Goal: Information Seeking & Learning: Learn about a topic

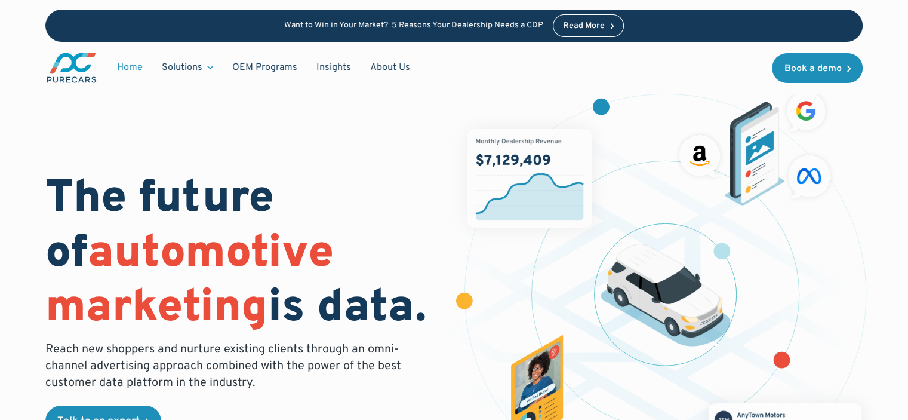
scroll to position [80, 0]
click at [395, 66] on link "About Us" at bounding box center [390, 67] width 59 height 23
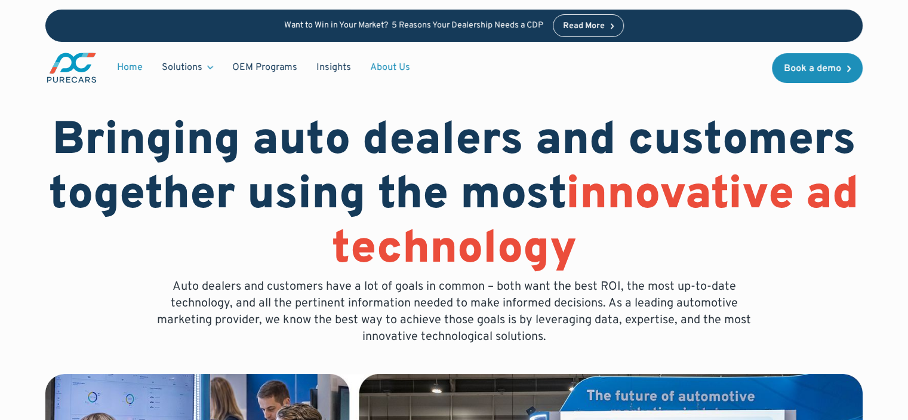
click at [137, 66] on link "Home" at bounding box center [129, 67] width 45 height 23
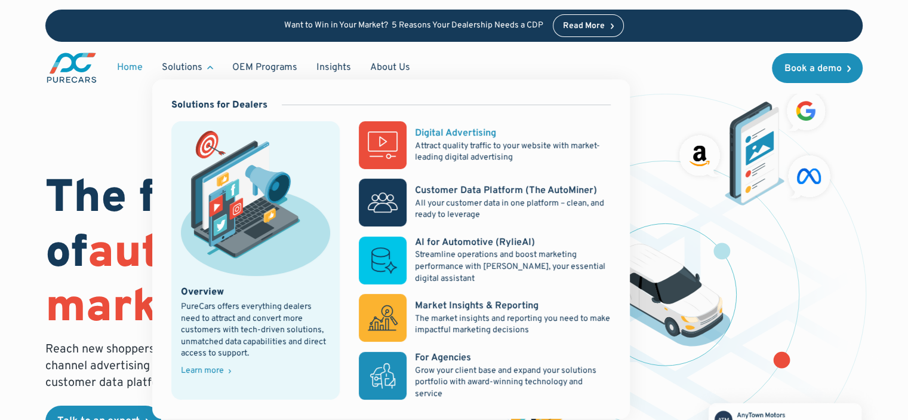
click at [447, 132] on div "Digital Advertising" at bounding box center [455, 133] width 81 height 13
